Goal: Find specific page/section

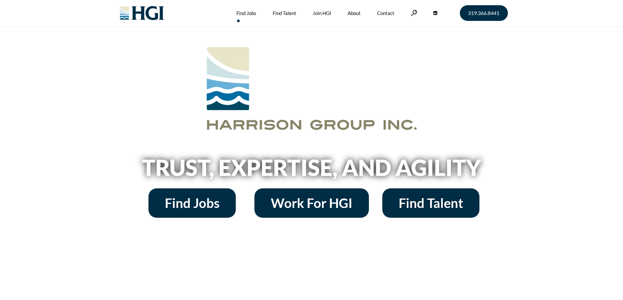
click at [250, 10] on link "Find Jobs" at bounding box center [246, 13] width 20 height 26
